Goal: Communication & Community: Answer question/provide support

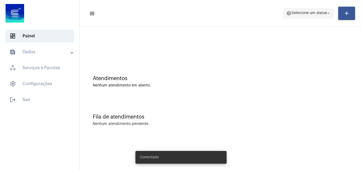
click at [294, 9] on span "help Selecione um status arrow_drop_down" at bounding box center [308, 13] width 44 height 10
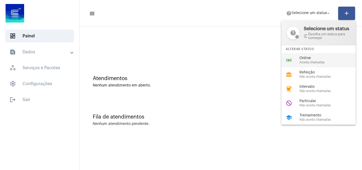
click at [288, 59] on mat-icon "online_prediction" at bounding box center [289, 60] width 6 height 6
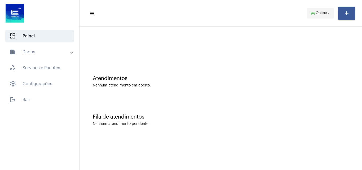
click at [322, 12] on span "Online" at bounding box center [320, 13] width 11 height 4
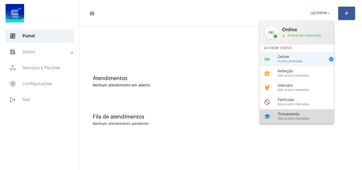
click at [285, 113] on span "Treinamento" at bounding box center [308, 114] width 60 height 4
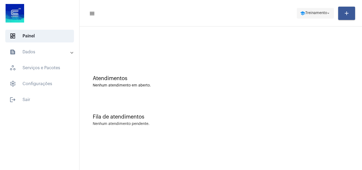
click at [312, 11] on span "school Treinamento arrow_drop_down" at bounding box center [315, 13] width 31 height 10
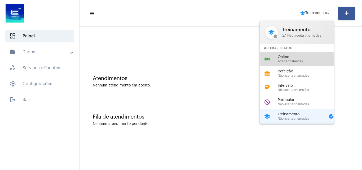
click at [297, 60] on span "Aceita chamadas" at bounding box center [308, 61] width 60 height 3
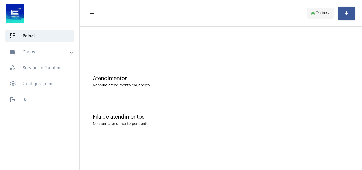
click at [319, 12] on span "Online" at bounding box center [320, 13] width 11 height 4
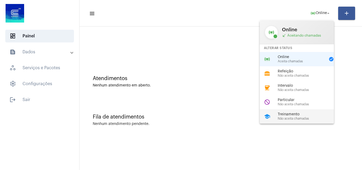
click at [297, 114] on span "Treinamento" at bounding box center [308, 114] width 60 height 4
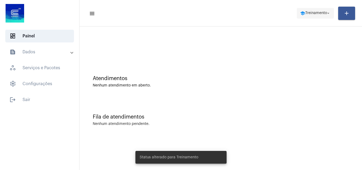
click at [309, 11] on span "Treinamento" at bounding box center [316, 13] width 22 height 4
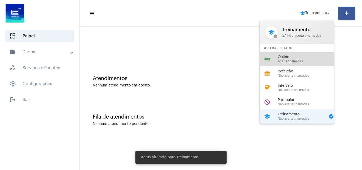
click at [291, 56] on span "Online" at bounding box center [308, 57] width 60 height 4
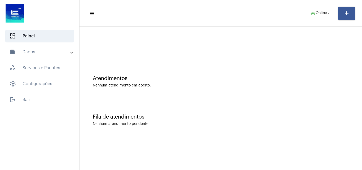
click at [300, 82] on div "Atendimentos Nenhum atendimento em aberto." at bounding box center [221, 81] width 256 height 12
click at [316, 10] on span "online_prediction Online arrow_drop_down" at bounding box center [320, 13] width 20 height 10
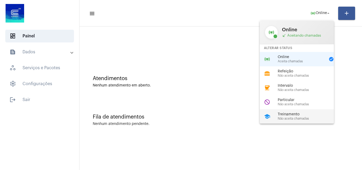
click at [302, 115] on span "Treinamento" at bounding box center [308, 114] width 60 height 4
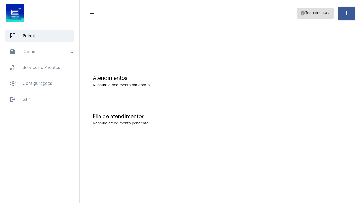
click at [304, 16] on span "help Treinamento arrow_drop_down" at bounding box center [315, 13] width 31 height 10
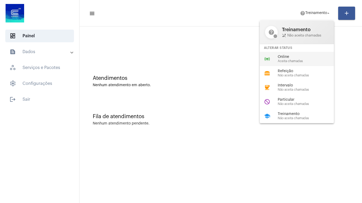
click at [301, 59] on span "Online" at bounding box center [308, 57] width 60 height 4
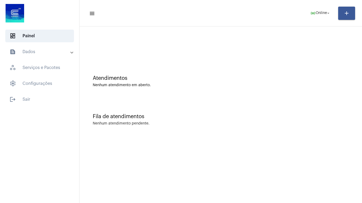
click at [221, 110] on div "Fila de atendimentos Nenhum atendimento pendente." at bounding box center [220, 117] width 277 height 38
click at [281, 123] on div "Nenhum atendimento pendente." at bounding box center [221, 124] width 256 height 4
click at [189, 173] on mat-sidenav-content "menu online_prediction Online arrow_drop_down add Atendimentos Nenhum atendimen…" at bounding box center [220, 101] width 282 height 203
click at [201, 178] on mat-sidenav-content "menu online_prediction Online arrow_drop_down add Atendimentos Nenhum atendimen…" at bounding box center [220, 101] width 282 height 203
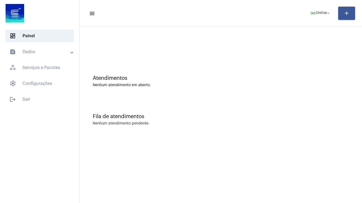
click at [195, 193] on mat-sidenav-content "menu online_prediction Online arrow_drop_down add Atendimentos Nenhum atendimen…" at bounding box center [220, 101] width 282 height 203
drag, startPoint x: 229, startPoint y: 20, endPoint x: 229, endPoint y: 31, distance: 11.4
click at [229, 25] on mat-toolbar "menu online_prediction Online arrow_drop_down add" at bounding box center [220, 13] width 282 height 26
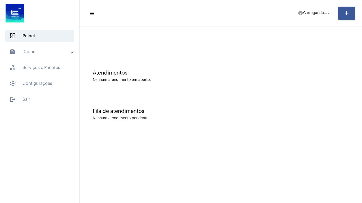
click at [216, 129] on div "Fila de atendimentos Nenhum atendimento pendente." at bounding box center [220, 112] width 277 height 38
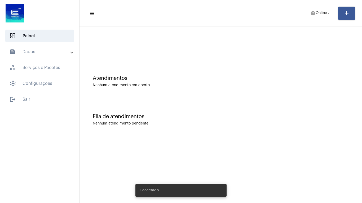
click at [216, 129] on div "Fila de atendimentos Nenhum atendimento pendente." at bounding box center [220, 117] width 277 height 38
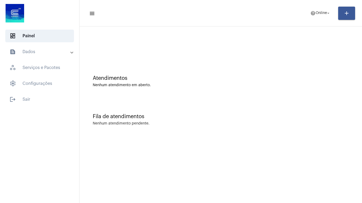
click at [159, 199] on mat-sidenav-content "menu help Online arrow_drop_down add Atendimentos Nenhum atendimento em aberto.…" at bounding box center [220, 101] width 282 height 203
click at [159, 201] on mat-sidenav-content "menu help Online arrow_drop_down add Atendimentos Nenhum atendimento em aberto.…" at bounding box center [220, 101] width 282 height 203
click at [167, 201] on mat-sidenav-content "menu help Online arrow_drop_down add Atendimentos Nenhum atendimento em aberto.…" at bounding box center [220, 101] width 282 height 203
drag, startPoint x: 168, startPoint y: 203, endPoint x: 170, endPoint y: 198, distance: 6.0
click at [169, 203] on mat-sidenav-content "menu help Online arrow_drop_down add Atendimentos Nenhum atendimento em aberto.…" at bounding box center [220, 101] width 282 height 203
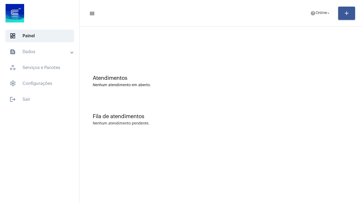
click at [170, 196] on mat-sidenav-content "menu help Online arrow_drop_down add Atendimentos Nenhum atendimento em aberto.…" at bounding box center [220, 101] width 282 height 203
click at [116, 191] on mat-sidenav-content "menu help Online arrow_drop_down add Atendimentos Nenhum atendimento em aberto.…" at bounding box center [220, 101] width 282 height 203
click at [324, 14] on span "Online" at bounding box center [320, 13] width 11 height 4
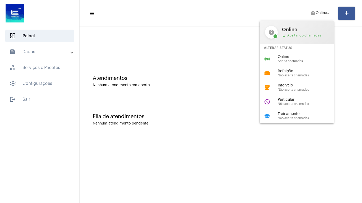
click at [294, 58] on span "Online" at bounding box center [308, 57] width 60 height 4
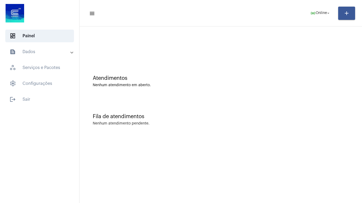
click at [161, 199] on mat-sidenav-content "menu online_prediction Online arrow_drop_down add Atendimentos Nenhum atendimen…" at bounding box center [220, 101] width 282 height 203
click at [153, 179] on mat-sidenav-content "menu online_prediction Online arrow_drop_down add Atendimentos Nenhum atendimen…" at bounding box center [220, 101] width 282 height 203
click at [151, 178] on mat-sidenav-content "menu online_prediction Online arrow_drop_down add Atendimentos Nenhum atendimen…" at bounding box center [220, 101] width 282 height 203
click at [155, 202] on mat-sidenav-content "menu online_prediction Online arrow_drop_down add Atendimentos Nenhum atendimen…" at bounding box center [220, 101] width 282 height 203
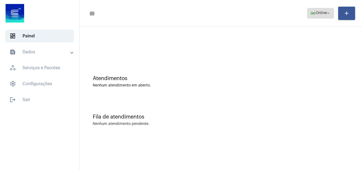
click at [319, 11] on span "online_prediction Online arrow_drop_down" at bounding box center [320, 13] width 20 height 10
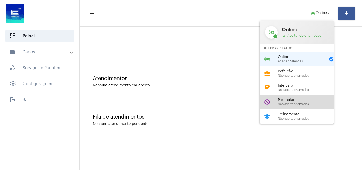
click at [291, 105] on span "Não aceita chamadas" at bounding box center [308, 103] width 60 height 3
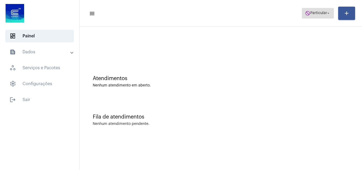
click at [324, 9] on span "do_not_disturb Particular arrow_drop_down" at bounding box center [318, 13] width 26 height 10
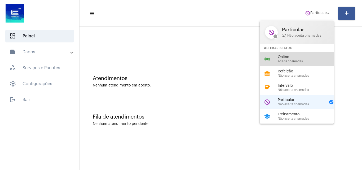
click at [307, 59] on div "Online Aceita chamadas" at bounding box center [308, 59] width 60 height 8
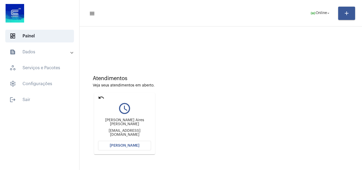
click at [131, 146] on span "[PERSON_NAME]" at bounding box center [125, 146] width 30 height 4
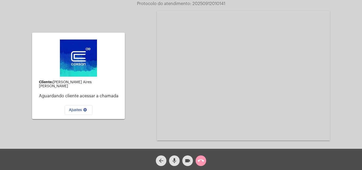
click at [330, 131] on video at bounding box center [243, 76] width 173 height 130
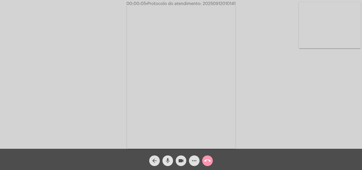
click at [169, 160] on mat-icon "mic" at bounding box center [167, 160] width 6 height 6
drag, startPoint x: 170, startPoint y: 160, endPoint x: 166, endPoint y: 132, distance: 28.4
click at [170, 160] on mat-icon "mic_off" at bounding box center [167, 160] width 6 height 6
click at [166, 160] on mat-icon "mic" at bounding box center [167, 160] width 6 height 6
click at [166, 161] on mat-icon "mic_off" at bounding box center [167, 160] width 6 height 6
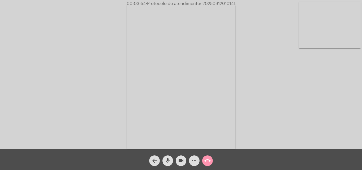
click at [168, 157] on span "mic" at bounding box center [167, 160] width 6 height 11
click at [169, 159] on mat-icon "mic_off" at bounding box center [167, 160] width 6 height 6
click at [168, 158] on mat-icon "mic" at bounding box center [167, 160] width 6 height 6
click at [169, 159] on mat-icon "mic_off" at bounding box center [167, 160] width 6 height 6
click at [167, 156] on span "mic" at bounding box center [167, 160] width 6 height 11
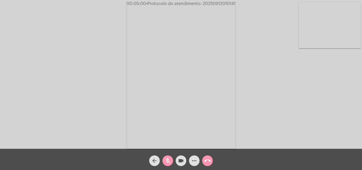
click at [167, 161] on mat-icon "mic_off" at bounding box center [167, 160] width 6 height 6
click at [169, 156] on span "mic" at bounding box center [167, 160] width 6 height 11
click at [167, 158] on span "mic_off" at bounding box center [167, 160] width 6 height 11
click at [168, 160] on mat-icon "mic" at bounding box center [167, 160] width 6 height 6
click at [168, 157] on mat-icon "mic_off" at bounding box center [167, 160] width 6 height 6
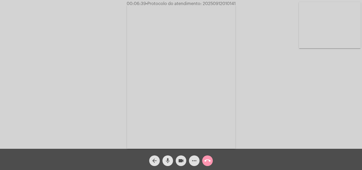
click at [166, 159] on mat-icon "mic" at bounding box center [167, 160] width 6 height 6
click at [169, 159] on mat-icon "mic_off" at bounding box center [167, 160] width 6 height 6
click at [167, 156] on span "mic" at bounding box center [167, 160] width 6 height 11
click at [165, 162] on mat-icon "mic_off" at bounding box center [167, 160] width 6 height 6
click at [194, 158] on mat-icon "more_horiz" at bounding box center [194, 160] width 6 height 6
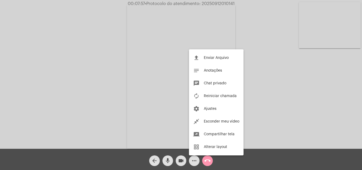
click at [120, 66] on div at bounding box center [181, 85] width 362 height 170
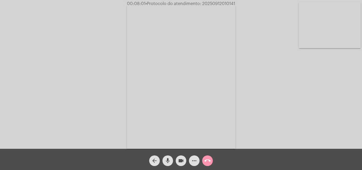
click at [169, 155] on span "mic" at bounding box center [167, 160] width 6 height 11
click at [167, 159] on mat-icon "mic_off" at bounding box center [167, 160] width 6 height 6
click at [168, 160] on mat-icon "mic" at bounding box center [167, 160] width 6 height 6
click at [182, 162] on mat-icon "videocam" at bounding box center [181, 160] width 6 height 6
click at [184, 158] on mat-icon "videocam_off" at bounding box center [181, 160] width 6 height 6
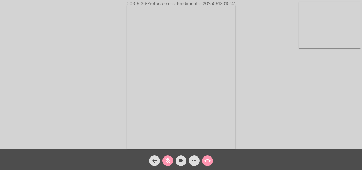
click at [167, 159] on mat-icon "mic_off" at bounding box center [167, 160] width 6 height 6
click at [167, 163] on mat-icon "mic" at bounding box center [167, 160] width 6 height 6
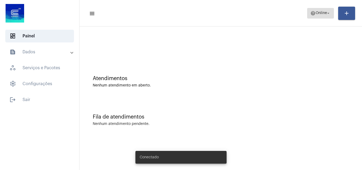
click at [316, 12] on span "Online" at bounding box center [320, 13] width 11 height 4
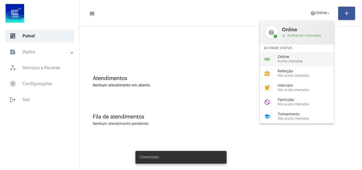
click at [304, 60] on span "Aceita chamadas" at bounding box center [308, 61] width 60 height 3
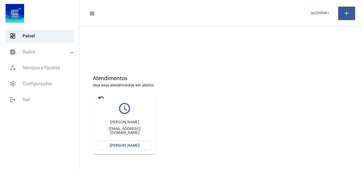
click at [119, 143] on button "[PERSON_NAME]" at bounding box center [124, 146] width 53 height 10
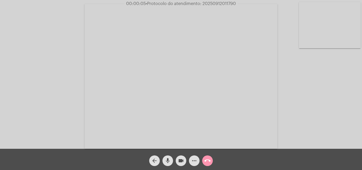
click at [169, 161] on mat-icon "mic" at bounding box center [167, 160] width 6 height 6
click at [167, 157] on span "mic_off" at bounding box center [167, 160] width 6 height 11
click at [168, 157] on span "mic" at bounding box center [167, 160] width 6 height 11
click at [167, 162] on mat-icon "mic_off" at bounding box center [167, 160] width 6 height 6
click at [307, 104] on div "Acessando Câmera e Microfone..." at bounding box center [181, 75] width 361 height 149
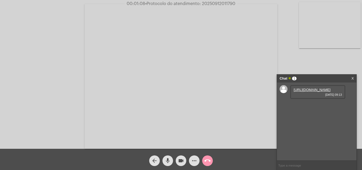
click at [304, 92] on link "https://neft-transfer-bucket.s3.amazonaws.com/temp-aa8f901a-9579-86bc-cd1e-3c97…" at bounding box center [311, 90] width 37 height 4
click at [323, 67] on div "Acessando Câmera e Microfone..." at bounding box center [181, 75] width 361 height 149
click at [302, 107] on link "https://neft-transfer-bucket.s3.amazonaws.com/temp-cf931046-ee83-10f4-8cd6-f638…" at bounding box center [311, 105] width 37 height 4
click at [220, 11] on video at bounding box center [180, 76] width 193 height 145
click at [312, 122] on link "https://neft-transfer-bucket.s3.amazonaws.com/temp-d64a83fa-1e31-8032-d68f-0b8a…" at bounding box center [311, 120] width 37 height 4
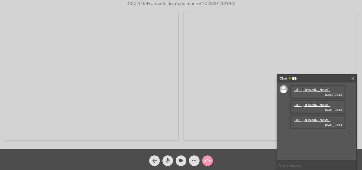
scroll to position [5, 0]
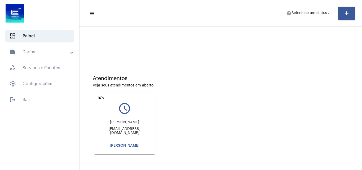
click at [135, 143] on button "[PERSON_NAME]" at bounding box center [124, 146] width 53 height 10
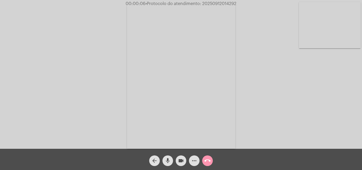
click at [165, 162] on mat-icon "mic" at bounding box center [167, 160] width 6 height 6
click at [165, 159] on mat-icon "mic_off" at bounding box center [167, 160] width 6 height 6
click at [170, 158] on mat-icon "mic" at bounding box center [167, 160] width 6 height 6
click at [167, 157] on span "mic_off" at bounding box center [167, 160] width 6 height 11
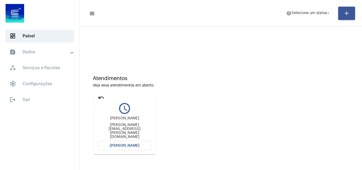
click at [100, 98] on mat-icon "undo" at bounding box center [101, 97] width 6 height 6
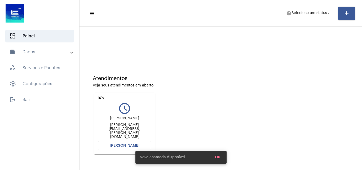
click at [100, 97] on mat-icon "undo" at bounding box center [101, 97] width 6 height 6
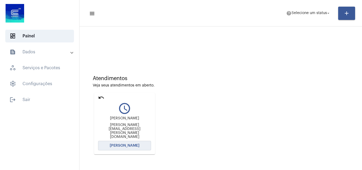
click at [134, 145] on span "[PERSON_NAME]" at bounding box center [125, 146] width 30 height 4
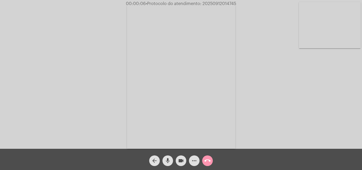
click at [169, 160] on mat-icon "mic" at bounding box center [167, 160] width 6 height 6
click at [165, 162] on mat-icon "mic_off" at bounding box center [167, 160] width 6 height 6
click at [166, 161] on mat-icon "mic" at bounding box center [167, 160] width 6 height 6
click at [168, 159] on mat-icon "mic_off" at bounding box center [167, 160] width 6 height 6
click at [168, 159] on mat-icon "mic" at bounding box center [167, 160] width 6 height 6
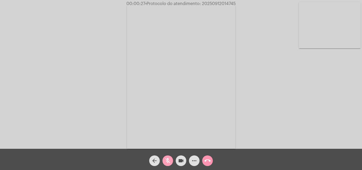
click at [168, 159] on mat-icon "mic_off" at bounding box center [167, 160] width 6 height 6
click at [168, 159] on mat-icon "mic" at bounding box center [167, 160] width 6 height 6
click at [168, 159] on mat-icon "mic_off" at bounding box center [167, 160] width 6 height 6
click at [168, 159] on mat-icon "mic" at bounding box center [167, 160] width 6 height 6
click at [168, 159] on mat-icon "mic_off" at bounding box center [167, 160] width 6 height 6
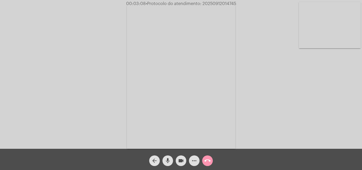
click at [166, 162] on mat-icon "mic" at bounding box center [167, 160] width 6 height 6
click at [166, 163] on mat-icon "mic_off" at bounding box center [167, 160] width 6 height 6
click at [166, 163] on mat-icon "mic" at bounding box center [167, 160] width 6 height 6
click at [168, 156] on span "mic_off" at bounding box center [167, 160] width 6 height 11
click at [167, 159] on mat-icon "mic" at bounding box center [167, 160] width 6 height 6
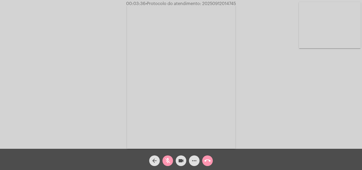
click at [168, 158] on mat-icon "mic_off" at bounding box center [167, 160] width 6 height 6
click at [169, 161] on mat-icon "mic" at bounding box center [167, 160] width 6 height 6
click at [167, 160] on mat-icon "mic_off" at bounding box center [167, 160] width 6 height 6
click at [168, 161] on mat-icon "mic" at bounding box center [167, 160] width 6 height 6
click at [182, 161] on mat-icon "videocam" at bounding box center [181, 160] width 6 height 6
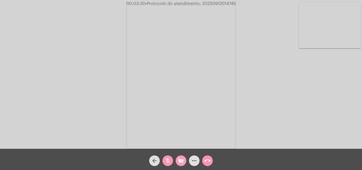
click at [182, 164] on mat-icon "videocam_off" at bounding box center [181, 160] width 6 height 6
click at [167, 160] on mat-icon "mic_off" at bounding box center [167, 160] width 6 height 6
click at [166, 160] on mat-icon "mic" at bounding box center [167, 160] width 6 height 6
click at [165, 162] on mat-icon "mic_off" at bounding box center [167, 160] width 6 height 6
click at [168, 162] on mat-icon "mic" at bounding box center [167, 160] width 6 height 6
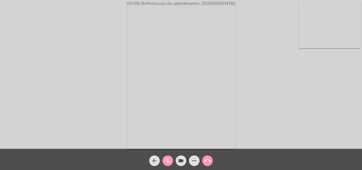
click at [170, 159] on mat-icon "mic_off" at bounding box center [167, 160] width 6 height 6
click at [168, 157] on mat-icon "mic" at bounding box center [167, 160] width 6 height 6
click at [166, 161] on mat-icon "mic_off" at bounding box center [167, 160] width 6 height 6
click at [166, 160] on mat-icon "mic" at bounding box center [167, 160] width 6 height 6
click at [165, 160] on mat-icon "mic_off" at bounding box center [167, 160] width 6 height 6
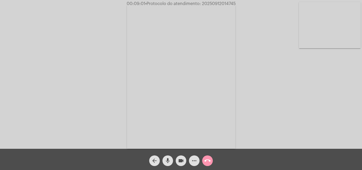
click at [166, 158] on mat-icon "mic" at bounding box center [167, 160] width 6 height 6
click at [169, 160] on mat-icon "mic_off" at bounding box center [167, 160] width 6 height 6
click at [166, 163] on mat-icon "mic" at bounding box center [167, 160] width 6 height 6
click at [167, 159] on mat-icon "mic_off" at bounding box center [167, 160] width 6 height 6
click at [167, 159] on mat-icon "mic" at bounding box center [167, 160] width 6 height 6
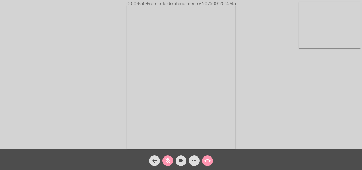
click at [167, 161] on mat-icon "mic_off" at bounding box center [167, 160] width 6 height 6
click at [169, 159] on mat-icon "mic" at bounding box center [167, 160] width 6 height 6
click at [166, 161] on mat-icon "mic_off" at bounding box center [167, 160] width 6 height 6
click at [172, 158] on button "mic" at bounding box center [167, 160] width 11 height 11
click at [169, 158] on mat-icon "mic_off" at bounding box center [167, 160] width 6 height 6
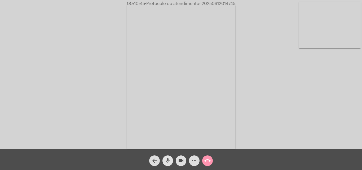
click at [164, 158] on mat-icon "mic" at bounding box center [167, 160] width 6 height 6
click at [167, 158] on mat-icon "mic_off" at bounding box center [167, 160] width 6 height 6
click at [192, 162] on mat-icon "more_horiz" at bounding box center [194, 160] width 6 height 6
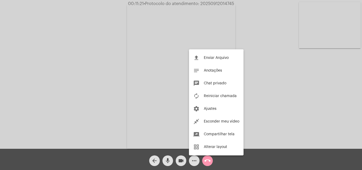
click at [167, 91] on div at bounding box center [181, 85] width 362 height 170
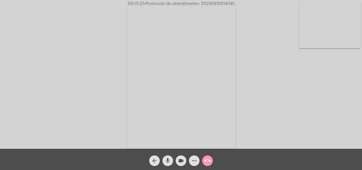
click at [167, 162] on mat-icon "mic" at bounding box center [167, 160] width 6 height 6
click at [166, 157] on mat-icon "mic_off" at bounding box center [167, 160] width 6 height 6
click at [166, 160] on mat-icon "mic" at bounding box center [167, 160] width 6 height 6
click at [168, 156] on span "mic_off" at bounding box center [167, 160] width 6 height 11
click at [166, 159] on mat-icon "mic" at bounding box center [167, 160] width 6 height 6
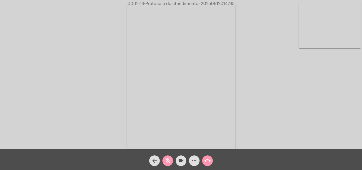
click at [168, 158] on mat-icon "mic_off" at bounding box center [167, 160] width 6 height 6
click at [166, 162] on mat-icon "mic" at bounding box center [167, 160] width 6 height 6
click at [167, 162] on mat-icon "mic_off" at bounding box center [167, 160] width 6 height 6
click at [167, 160] on mat-icon "mic" at bounding box center [167, 160] width 6 height 6
click at [166, 160] on mat-icon "mic_off" at bounding box center [167, 160] width 6 height 6
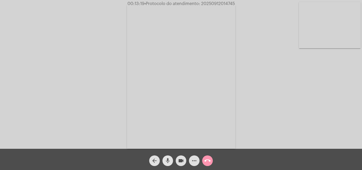
click at [168, 158] on mat-icon "mic" at bounding box center [167, 160] width 6 height 6
click at [166, 161] on mat-icon "mic_off" at bounding box center [167, 160] width 6 height 6
click at [168, 159] on mat-icon "mic" at bounding box center [167, 160] width 6 height 6
click at [167, 160] on mat-icon "mic_off" at bounding box center [167, 160] width 6 height 6
click at [170, 159] on mat-icon "mic" at bounding box center [167, 160] width 6 height 6
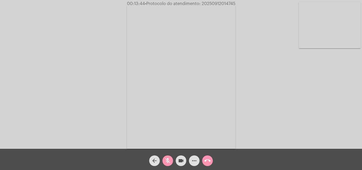
click at [168, 157] on mat-icon "mic_off" at bounding box center [167, 160] width 6 height 6
click at [168, 158] on mat-icon "mic" at bounding box center [167, 160] width 6 height 6
click at [168, 158] on mat-icon "mic_off" at bounding box center [167, 160] width 6 height 6
click at [194, 159] on mat-icon "more_horiz" at bounding box center [194, 160] width 6 height 6
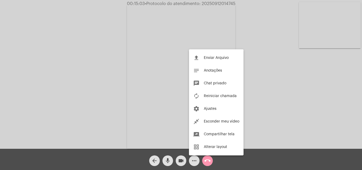
click at [127, 92] on div at bounding box center [181, 85] width 362 height 170
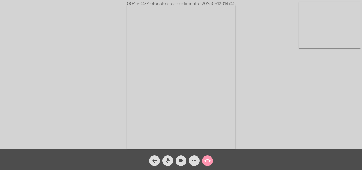
click at [196, 160] on mat-icon "more_horiz" at bounding box center [194, 160] width 6 height 6
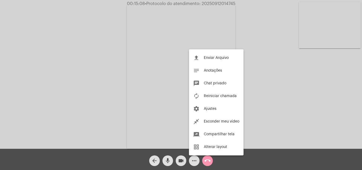
click at [175, 75] on div at bounding box center [181, 85] width 362 height 170
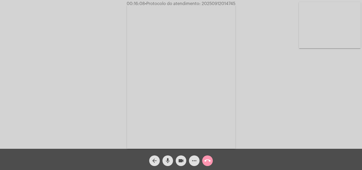
click at [166, 157] on span "mic" at bounding box center [167, 160] width 6 height 11
click at [168, 158] on mat-icon "mic_off" at bounding box center [167, 160] width 6 height 6
click at [214, 2] on span "• Protocolo do atendimento: 20250912014745" at bounding box center [190, 4] width 90 height 4
copy span "20250912014745"
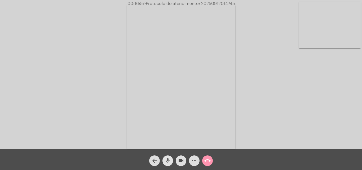
click at [170, 156] on span "mic" at bounding box center [167, 160] width 6 height 11
click at [167, 160] on mat-icon "mic_off" at bounding box center [167, 160] width 6 height 6
click at [168, 159] on mat-icon "mic" at bounding box center [167, 160] width 6 height 6
click at [165, 159] on mat-icon "mic_off" at bounding box center [167, 160] width 6 height 6
copy span "20250912014745"
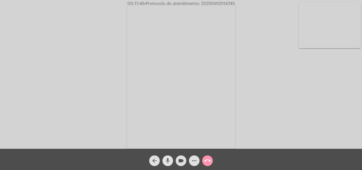
click at [167, 160] on mat-icon "mic" at bounding box center [167, 160] width 6 height 6
click at [168, 158] on mat-icon "mic_off" at bounding box center [167, 160] width 6 height 6
click at [170, 160] on mat-icon "mic" at bounding box center [167, 160] width 6 height 6
click at [167, 161] on mat-icon "mic_off" at bounding box center [167, 160] width 6 height 6
click at [170, 159] on mat-icon "mic" at bounding box center [167, 160] width 6 height 6
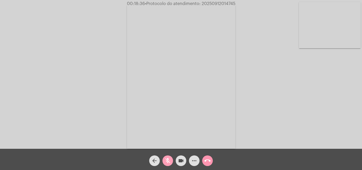
click at [168, 161] on mat-icon "mic_off" at bounding box center [167, 160] width 6 height 6
click at [206, 159] on mat-icon "call_end" at bounding box center [207, 160] width 6 height 6
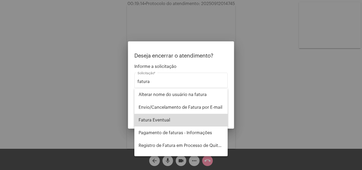
click at [185, 123] on span "Fatura Eventual" at bounding box center [181, 120] width 85 height 13
type input "Fatura Eventual"
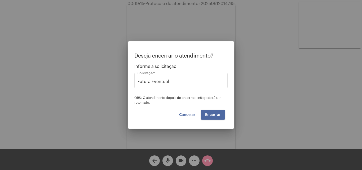
click at [212, 113] on span "Encerrar" at bounding box center [213, 115] width 16 height 4
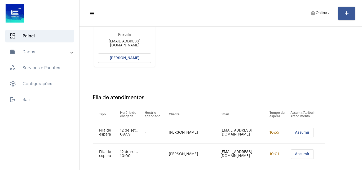
scroll to position [118, 0]
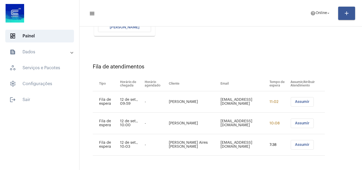
click at [301, 144] on span "Assumir" at bounding box center [302, 145] width 15 height 4
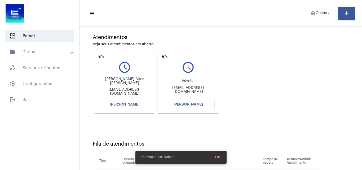
scroll to position [0, 0]
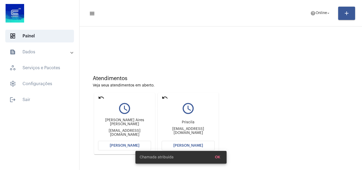
click at [164, 96] on mat-icon "undo" at bounding box center [165, 97] width 6 height 6
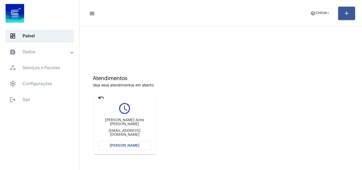
click at [127, 144] on span "[PERSON_NAME]" at bounding box center [125, 146] width 30 height 4
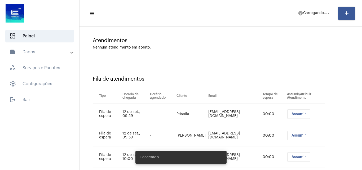
scroll to position [50, 0]
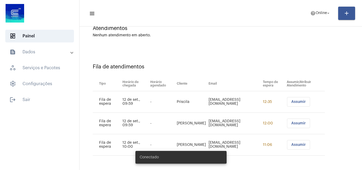
click at [302, 102] on span "Assumir" at bounding box center [298, 102] width 15 height 4
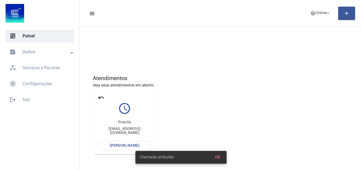
scroll to position [53, 0]
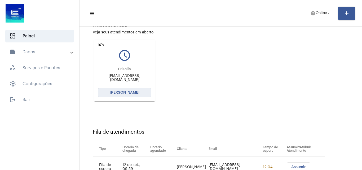
click at [124, 90] on button "[PERSON_NAME]" at bounding box center [124, 93] width 53 height 10
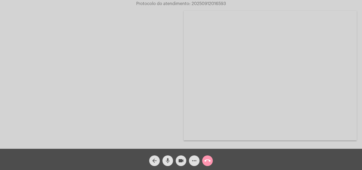
click at [165, 162] on mat-icon "mic" at bounding box center [167, 160] width 6 height 6
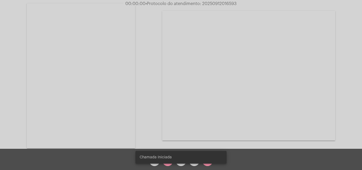
click at [167, 160] on snack-bar-container "Chamada Iniciada" at bounding box center [180, 157] width 91 height 13
click at [168, 163] on snack-bar-container "Chamada Iniciada" at bounding box center [180, 157] width 91 height 13
click at [168, 164] on div "Chamada Iniciada" at bounding box center [181, 156] width 104 height 25
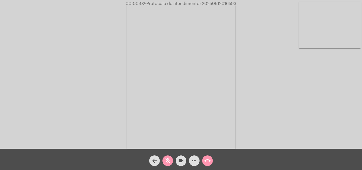
click at [167, 160] on mat-icon "mic_off" at bounding box center [167, 160] width 6 height 6
click at [171, 159] on button "mic" at bounding box center [167, 160] width 11 height 11
click at [213, 74] on video at bounding box center [181, 76] width 108 height 145
click at [119, 62] on video at bounding box center [81, 75] width 108 height 145
click at [167, 159] on mat-icon "mic_off" at bounding box center [167, 160] width 6 height 6
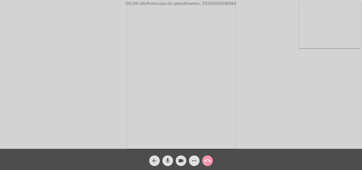
click at [169, 157] on span "mic" at bounding box center [167, 160] width 6 height 11
click at [171, 159] on mat-icon "mic_off" at bounding box center [167, 160] width 6 height 6
click at [166, 160] on mat-icon "mic" at bounding box center [167, 160] width 6 height 6
click at [165, 161] on mat-icon "mic_off" at bounding box center [167, 160] width 6 height 6
click at [169, 157] on span "mic" at bounding box center [167, 160] width 6 height 11
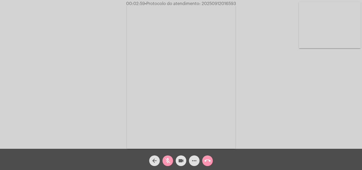
click at [179, 161] on mat-icon "videocam" at bounding box center [181, 160] width 6 height 6
click at [170, 160] on mat-icon "mic_off" at bounding box center [167, 160] width 6 height 6
click at [183, 156] on span "videocam_off" at bounding box center [181, 160] width 6 height 11
click at [169, 158] on mat-icon "mic" at bounding box center [167, 160] width 6 height 6
click at [168, 158] on mat-icon "mic_off" at bounding box center [167, 160] width 6 height 6
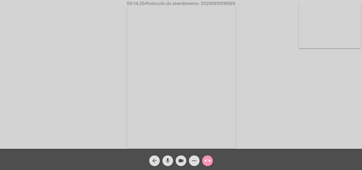
click at [170, 162] on mat-icon "mic" at bounding box center [167, 160] width 6 height 6
click at [167, 158] on mat-icon "mic_off" at bounding box center [167, 160] width 6 height 6
click at [168, 158] on mat-icon "mic" at bounding box center [167, 160] width 6 height 6
click at [167, 162] on mat-icon "mic_off" at bounding box center [167, 160] width 6 height 6
click at [168, 162] on mat-icon "mic" at bounding box center [167, 160] width 6 height 6
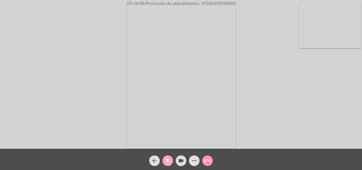
click at [168, 159] on mat-icon "mic_off" at bounding box center [167, 160] width 6 height 6
click at [193, 163] on mat-icon "more_horiz" at bounding box center [194, 160] width 6 height 6
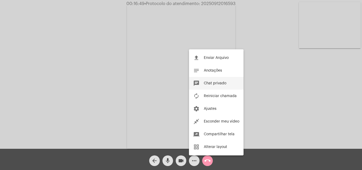
click at [211, 84] on span "Chat privado" at bounding box center [215, 83] width 23 height 4
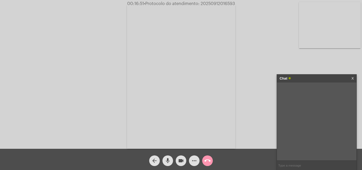
paste input "AGERGS"
type input "AGERGS"
click at [292, 164] on input "text" at bounding box center [316, 164] width 79 height 9
paste input "[PHONE_NUMBER]"
type input "[PHONE_NUMBER]"
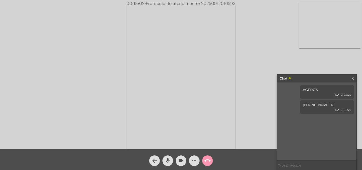
paste input "[PHONE_NUMBER][DATE]"
type input "[PHONE_NUMBER][DATE]"
paste input "0800 979 0066"
type input "0800 979 0066"
click at [168, 159] on mat-icon "mic" at bounding box center [167, 160] width 6 height 6
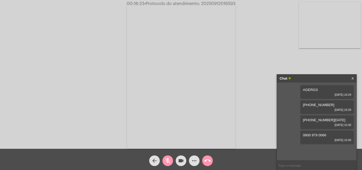
click at [170, 159] on mat-icon "mic_off" at bounding box center [167, 160] width 6 height 6
click at [207, 5] on span "• Protocolo do atendimento: 20250912016593" at bounding box center [189, 4] width 91 height 4
copy span "20250912016593"
drag, startPoint x: 211, startPoint y: 1, endPoint x: 205, endPoint y: 5, distance: 7.6
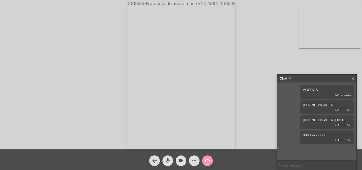
click at [199, 8] on video at bounding box center [181, 76] width 108 height 145
drag, startPoint x: 112, startPoint y: 42, endPoint x: 137, endPoint y: 36, distance: 26.0
click at [112, 43] on video at bounding box center [81, 75] width 108 height 145
click at [207, 3] on span "• Protocolo do atendimento: 20250912016593" at bounding box center [189, 4] width 91 height 4
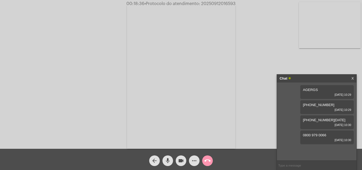
copy span "20250912016593"
click at [166, 163] on mat-icon "mic" at bounding box center [167, 160] width 6 height 6
click at [167, 160] on mat-icon "mic_off" at bounding box center [167, 160] width 6 height 6
click at [167, 160] on mat-icon "mic" at bounding box center [167, 160] width 6 height 6
click at [169, 157] on span "mic_off" at bounding box center [167, 160] width 6 height 11
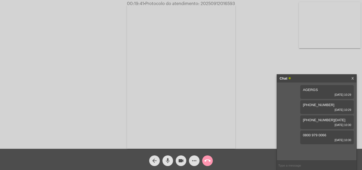
click at [167, 163] on mat-icon "mic" at bounding box center [167, 160] width 6 height 6
drag, startPoint x: 165, startPoint y: 159, endPoint x: 171, endPoint y: 153, distance: 8.4
click at [166, 159] on mat-icon "mic_off" at bounding box center [167, 160] width 6 height 6
copy span "20250912016593"
click at [210, 159] on mat-icon "call_end" at bounding box center [207, 160] width 6 height 6
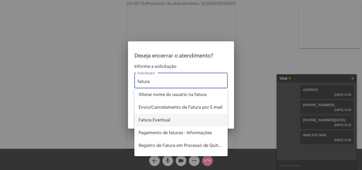
click at [194, 119] on span "Fatura Eventual" at bounding box center [181, 120] width 85 height 13
type input "Fatura Eventual"
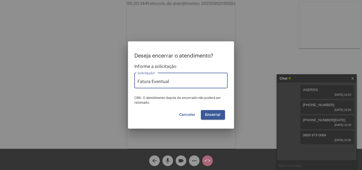
click at [212, 116] on span "Encerrar" at bounding box center [213, 115] width 16 height 4
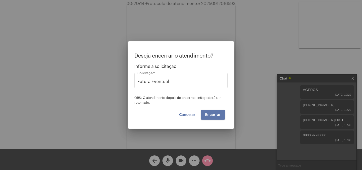
click at [212, 116] on span "Encerrar" at bounding box center [213, 115] width 16 height 4
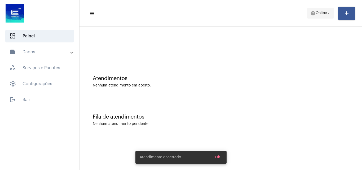
click at [317, 12] on span "Online" at bounding box center [320, 13] width 11 height 4
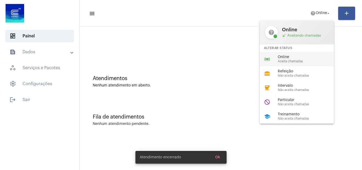
click at [297, 60] on span "Aceita chamadas" at bounding box center [308, 61] width 60 height 3
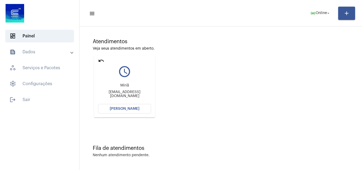
scroll to position [37, 0]
click at [126, 109] on span "[PERSON_NAME]" at bounding box center [125, 108] width 30 height 4
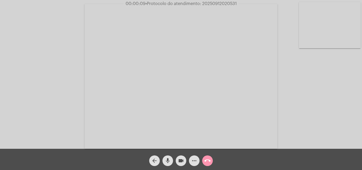
click at [170, 159] on mat-icon "mic" at bounding box center [167, 160] width 6 height 6
click at [170, 159] on mat-icon "mic_off" at bounding box center [167, 160] width 6 height 6
click at [195, 158] on mat-icon "more_horiz" at bounding box center [194, 160] width 6 height 6
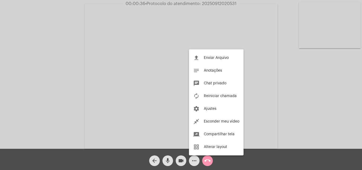
click at [99, 82] on div at bounding box center [181, 85] width 362 height 170
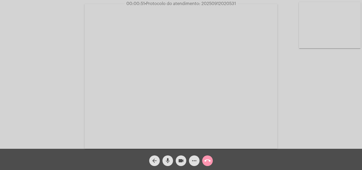
click at [168, 159] on mat-icon "mic" at bounding box center [167, 160] width 6 height 6
click at [170, 161] on mat-icon "mic_off" at bounding box center [167, 160] width 6 height 6
click at [193, 162] on mat-icon "more_horiz" at bounding box center [194, 160] width 6 height 6
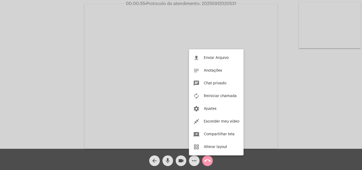
click at [135, 65] on div at bounding box center [181, 85] width 362 height 170
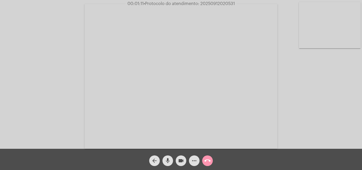
click at [168, 156] on span "mic" at bounding box center [167, 160] width 6 height 11
click at [166, 159] on mat-icon "mic_off" at bounding box center [167, 160] width 6 height 6
click at [169, 157] on span "mic" at bounding box center [167, 160] width 6 height 11
click at [168, 157] on mat-icon "mic_off" at bounding box center [167, 160] width 6 height 6
click at [168, 162] on mat-icon "mic" at bounding box center [167, 160] width 6 height 6
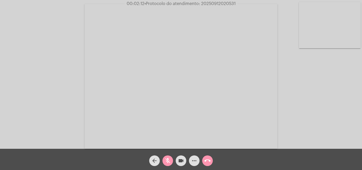
click at [169, 159] on mat-icon "mic_off" at bounding box center [167, 160] width 6 height 6
drag, startPoint x: 165, startPoint y: 156, endPoint x: 168, endPoint y: 154, distance: 2.9
click at [165, 157] on span "mic" at bounding box center [167, 160] width 6 height 11
click at [169, 158] on mat-icon "mic_off" at bounding box center [167, 160] width 6 height 6
click at [169, 160] on mat-icon "mic" at bounding box center [167, 160] width 6 height 6
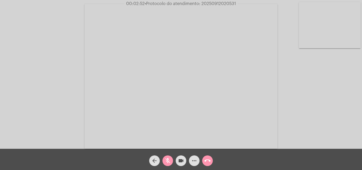
click at [168, 158] on mat-icon "mic_off" at bounding box center [167, 160] width 6 height 6
click at [165, 160] on mat-icon "mic" at bounding box center [167, 160] width 6 height 6
click at [167, 158] on mat-icon "mic_off" at bounding box center [167, 160] width 6 height 6
click at [171, 160] on button "mic" at bounding box center [167, 160] width 11 height 11
click at [171, 160] on button "mic_off" at bounding box center [167, 160] width 11 height 11
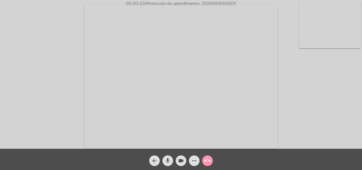
click at [171, 160] on button "mic" at bounding box center [167, 160] width 11 height 11
click at [171, 160] on button "mic_off" at bounding box center [167, 160] width 11 height 11
click at [171, 160] on button "mic" at bounding box center [167, 160] width 11 height 11
click at [167, 158] on mat-icon "mic_off" at bounding box center [167, 160] width 6 height 6
click at [167, 156] on span "mic" at bounding box center [167, 160] width 6 height 11
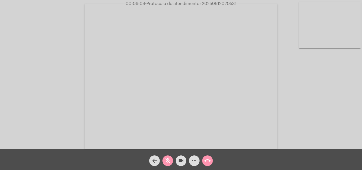
click at [168, 158] on mat-icon "mic_off" at bounding box center [167, 160] width 6 height 6
click at [170, 156] on span "mic" at bounding box center [167, 160] width 6 height 11
click at [166, 161] on mat-icon "mic_off" at bounding box center [167, 160] width 6 height 6
click at [168, 156] on span "mic" at bounding box center [167, 160] width 6 height 11
click at [169, 159] on mat-icon "mic_off" at bounding box center [167, 160] width 6 height 6
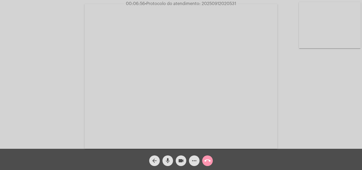
click at [168, 158] on mat-icon "mic" at bounding box center [167, 160] width 6 height 6
click at [164, 159] on mat-icon "mic_off" at bounding box center [167, 160] width 6 height 6
click at [168, 159] on mat-icon "mic" at bounding box center [167, 160] width 6 height 6
click at [167, 158] on mat-icon "mic_off" at bounding box center [167, 160] width 6 height 6
click at [171, 157] on button "mic" at bounding box center [167, 160] width 11 height 11
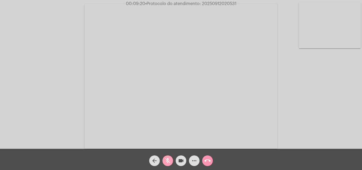
click at [167, 157] on span "mic_off" at bounding box center [167, 160] width 6 height 11
click at [166, 158] on mat-icon "mic" at bounding box center [167, 160] width 6 height 6
click at [169, 158] on mat-icon "mic_off" at bounding box center [167, 160] width 6 height 6
click at [167, 160] on mat-icon "mic" at bounding box center [167, 160] width 6 height 6
click at [166, 160] on mat-icon "mic_off" at bounding box center [167, 160] width 6 height 6
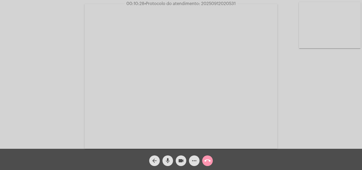
click at [166, 160] on mat-icon "mic" at bounding box center [167, 160] width 6 height 6
click at [170, 159] on mat-icon "mic_off" at bounding box center [167, 160] width 6 height 6
click at [170, 158] on mat-icon "mic" at bounding box center [167, 160] width 6 height 6
click at [168, 159] on mat-icon "mic_off" at bounding box center [167, 160] width 6 height 6
click at [167, 163] on mat-icon "mic" at bounding box center [167, 160] width 6 height 6
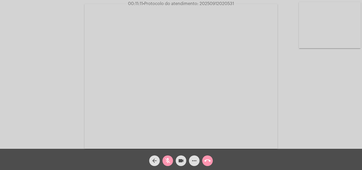
click at [167, 160] on mat-icon "mic_off" at bounding box center [167, 160] width 6 height 6
click at [167, 160] on mat-icon "mic" at bounding box center [167, 160] width 6 height 6
click at [170, 160] on mat-icon "mic_off" at bounding box center [167, 160] width 6 height 6
click at [170, 160] on mat-icon "mic" at bounding box center [167, 160] width 6 height 6
click at [170, 160] on mat-icon "mic_off" at bounding box center [167, 160] width 6 height 6
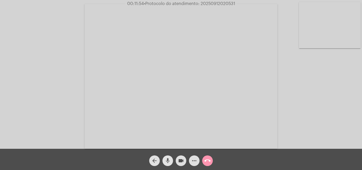
click at [170, 160] on mat-icon "mic" at bounding box center [167, 160] width 6 height 6
click at [169, 158] on mat-icon "mic_off" at bounding box center [167, 160] width 6 height 6
click at [170, 158] on mat-icon "mic" at bounding box center [167, 160] width 6 height 6
click at [167, 160] on mat-icon "mic_off" at bounding box center [167, 160] width 6 height 6
click at [167, 160] on mat-icon "mic" at bounding box center [167, 160] width 6 height 6
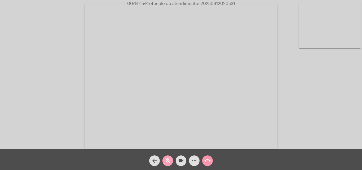
click at [167, 160] on mat-icon "mic_off" at bounding box center [167, 160] width 6 height 6
click at [250, 117] on video at bounding box center [180, 76] width 193 height 145
click at [123, 84] on video at bounding box center [91, 76] width 173 height 130
click at [211, 3] on span "• Protocolo do atendimento: 20250912020531" at bounding box center [189, 4] width 91 height 4
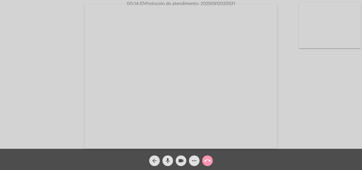
copy span "20250912020531"
click at [168, 160] on mat-icon "mic" at bounding box center [167, 160] width 6 height 6
click at [166, 161] on mat-icon "mic_off" at bounding box center [167, 160] width 6 height 6
click at [170, 158] on mat-icon "mic" at bounding box center [167, 160] width 6 height 6
click at [167, 157] on mat-icon "mic_off" at bounding box center [167, 160] width 6 height 6
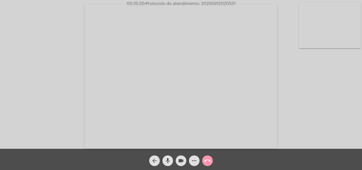
click at [170, 159] on mat-icon "mic" at bounding box center [167, 160] width 6 height 6
click at [166, 158] on mat-icon "mic_off" at bounding box center [167, 160] width 6 height 6
click at [165, 158] on mat-icon "mic" at bounding box center [167, 160] width 6 height 6
click at [166, 160] on mat-icon "mic_off" at bounding box center [167, 160] width 6 height 6
click at [166, 159] on mat-icon "mic" at bounding box center [167, 160] width 6 height 6
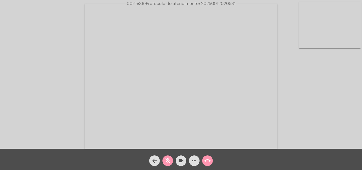
click at [168, 161] on mat-icon "mic_off" at bounding box center [167, 160] width 6 height 6
copy span "20250912020531"
click at [205, 162] on mat-icon "call_end" at bounding box center [207, 160] width 6 height 6
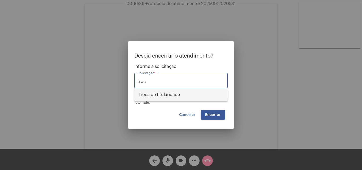
click at [171, 93] on span "Troca de titularidade" at bounding box center [181, 94] width 85 height 13
type input "Troca de titularidade"
click at [205, 114] on span "Encerrar" at bounding box center [213, 115] width 16 height 4
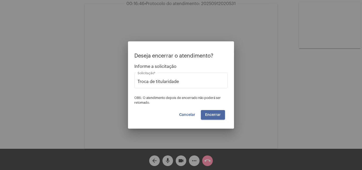
click at [205, 114] on span "Encerrar" at bounding box center [213, 115] width 16 height 4
click at [194, 114] on span "Cancelar" at bounding box center [187, 115] width 16 height 4
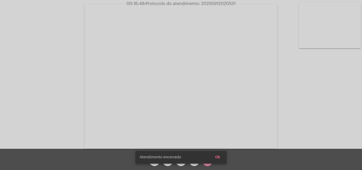
click at [216, 158] on span "Ok" at bounding box center [217, 157] width 5 height 4
click at [156, 160] on snack-bar-container "Atendimento encerrado Ok" at bounding box center [180, 157] width 91 height 13
click at [224, 156] on snack-bar-container "Atendimento encerrado Ok" at bounding box center [180, 157] width 91 height 13
click at [223, 156] on button "Ok" at bounding box center [218, 157] width 14 height 10
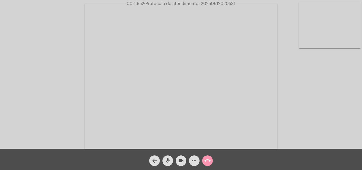
click at [156, 159] on mat-icon "arrow_back" at bounding box center [154, 160] width 6 height 6
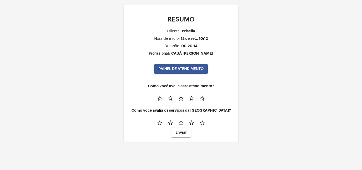
click at [203, 99] on mat-icon "star_border" at bounding box center [202, 98] width 6 height 6
click at [200, 123] on mat-icon "star_border" at bounding box center [202, 122] width 6 height 6
click at [177, 70] on span "PAINEL DE ATENDIMENTO" at bounding box center [180, 69] width 45 height 4
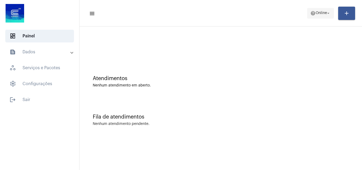
click at [323, 13] on span "Online" at bounding box center [320, 13] width 11 height 4
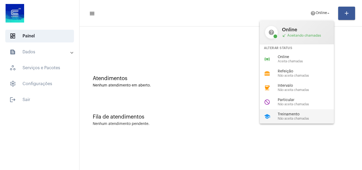
click at [303, 112] on div "school Treinamento Não aceita chamadas" at bounding box center [301, 116] width 83 height 14
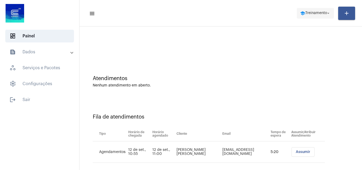
click at [315, 10] on span "school Treinamento arrow_drop_down" at bounding box center [315, 13] width 31 height 10
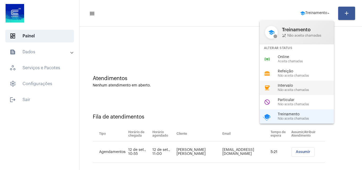
click at [298, 90] on span "Não aceita chamadas" at bounding box center [308, 89] width 60 height 3
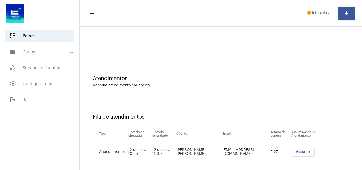
click at [300, 150] on span "Assumir" at bounding box center [303, 152] width 15 height 4
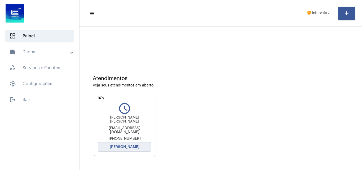
click at [140, 146] on button "[PERSON_NAME]" at bounding box center [124, 147] width 53 height 10
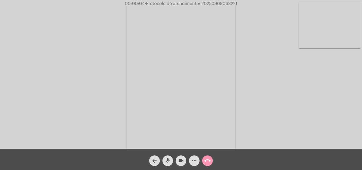
click at [166, 159] on mat-icon "mic" at bounding box center [167, 160] width 6 height 6
click at [170, 159] on mat-icon "mic_off" at bounding box center [167, 160] width 6 height 6
click at [168, 160] on mat-icon "mic" at bounding box center [167, 160] width 6 height 6
click at [168, 159] on mat-icon "mic_off" at bounding box center [167, 160] width 6 height 6
click at [168, 156] on span "mic_off" at bounding box center [167, 160] width 6 height 11
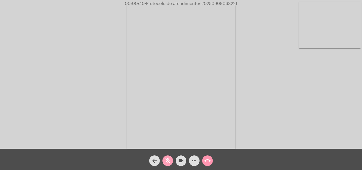
click at [168, 158] on mat-icon "mic_off" at bounding box center [167, 160] width 6 height 6
click at [164, 156] on span "mic" at bounding box center [167, 160] width 6 height 11
click at [170, 159] on mat-icon "mic_off" at bounding box center [167, 160] width 6 height 6
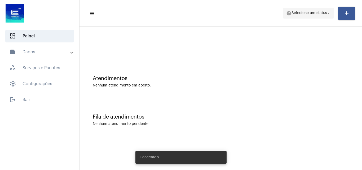
click at [318, 10] on span "help Selecione um status arrow_drop_down" at bounding box center [308, 13] width 44 height 10
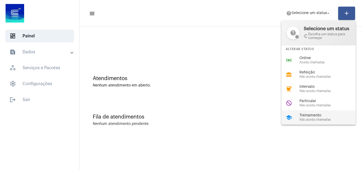
click at [308, 117] on span "Treinamento" at bounding box center [329, 115] width 60 height 4
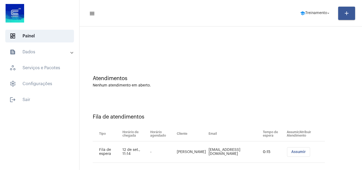
click at [288, 150] on button "Assumir" at bounding box center [298, 152] width 23 height 10
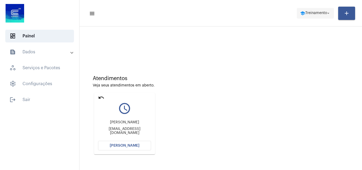
click at [313, 10] on span "school Treinamento arrow_drop_down" at bounding box center [315, 13] width 31 height 10
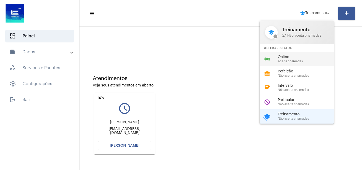
click at [294, 58] on span "Online" at bounding box center [308, 57] width 60 height 4
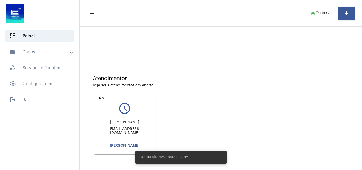
click at [132, 148] on div "Status alterado para Online" at bounding box center [181, 156] width 104 height 25
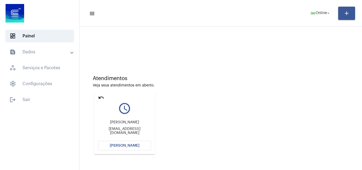
click at [129, 143] on button "[PERSON_NAME]" at bounding box center [124, 146] width 53 height 10
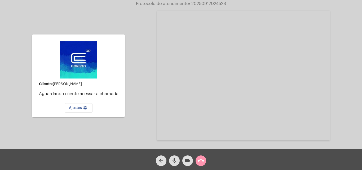
click at [175, 160] on mat-icon "mic" at bounding box center [174, 160] width 6 height 6
click at [163, 160] on mat-icon "arrow_back" at bounding box center [161, 160] width 6 height 6
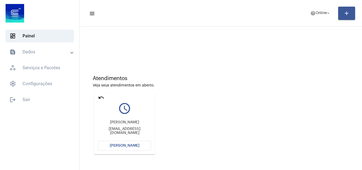
click at [132, 147] on button "[PERSON_NAME]" at bounding box center [124, 146] width 53 height 10
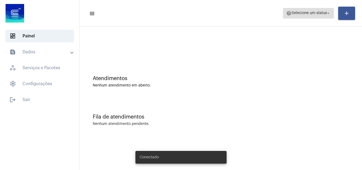
click at [309, 11] on span "help Selecione um status arrow_drop_down" at bounding box center [308, 13] width 44 height 10
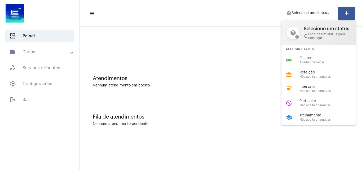
click at [210, 26] on div at bounding box center [181, 85] width 362 height 170
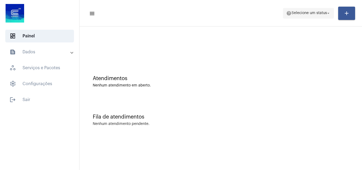
click at [315, 13] on span "Selecione um status" at bounding box center [308, 13] width 35 height 4
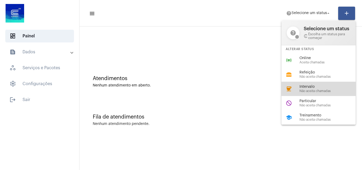
click at [300, 83] on div "coffee Intervalo Não aceita chamadas" at bounding box center [322, 89] width 83 height 14
